Goal: Task Accomplishment & Management: Use online tool/utility

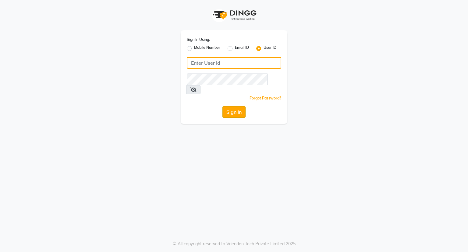
type input "om6571006@gmail.com"
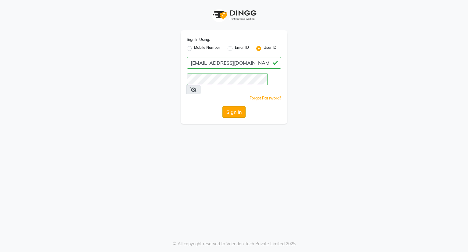
click at [235, 106] on button "Sign In" at bounding box center [233, 112] width 23 height 12
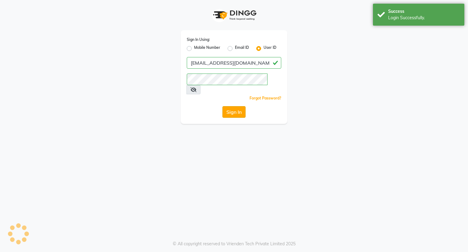
select select "8444"
select select "service"
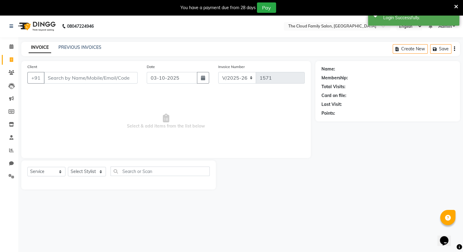
click at [60, 79] on input "Client" at bounding box center [91, 78] width 94 height 12
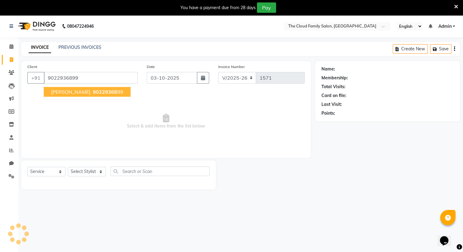
type input "9022936899"
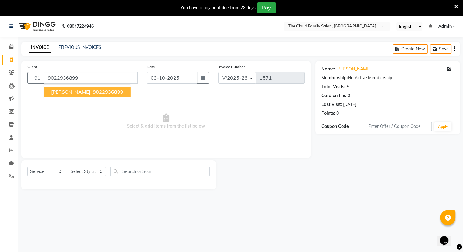
click at [79, 92] on span "aditya patel" at bounding box center [70, 92] width 39 height 6
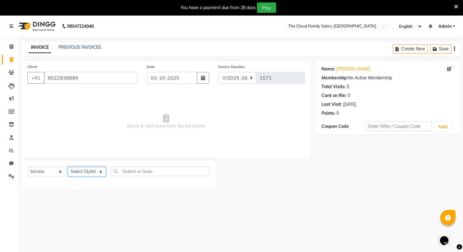
click at [97, 170] on select "Select Stylist Amrapali Bhumi OM PRANAY Rizwan SOHL sunita SURAJ ZUBER" at bounding box center [87, 171] width 38 height 9
select select "83357"
click at [68, 167] on select "Select Stylist Amrapali Bhumi OM PRANAY Rizwan SOHL sunita SURAJ ZUBER" at bounding box center [87, 171] width 38 height 9
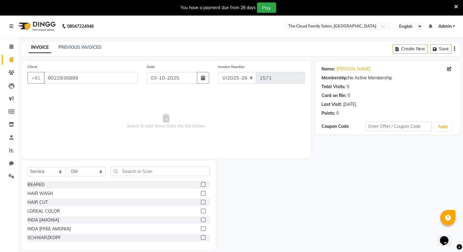
click at [201, 200] on label at bounding box center [203, 201] width 5 height 5
click at [201, 200] on input "checkbox" at bounding box center [203, 202] width 4 height 4
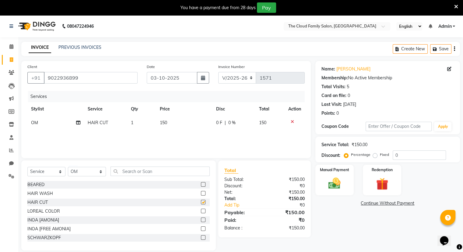
checkbox input "false"
click at [340, 175] on div "Manual Payment" at bounding box center [335, 179] width 40 height 31
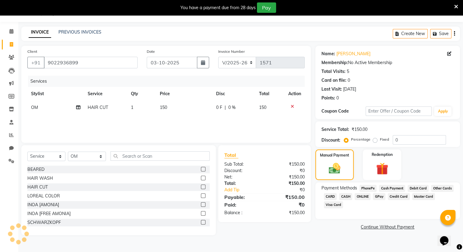
scroll to position [15, 0]
click at [361, 198] on span "ONLINE" at bounding box center [363, 196] width 16 height 7
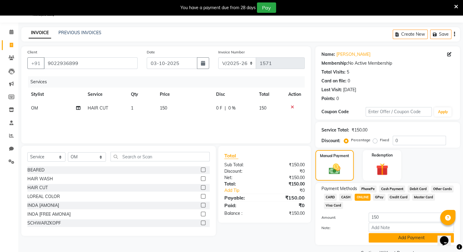
click at [400, 235] on button "Add Payment" at bounding box center [411, 237] width 85 height 9
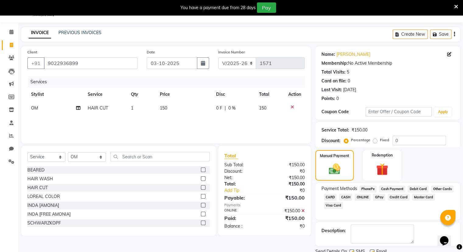
scroll to position [38, 0]
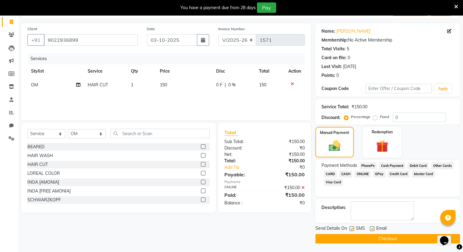
click at [382, 237] on button "Checkout" at bounding box center [388, 238] width 145 height 9
